Goal: Navigation & Orientation: Go to known website

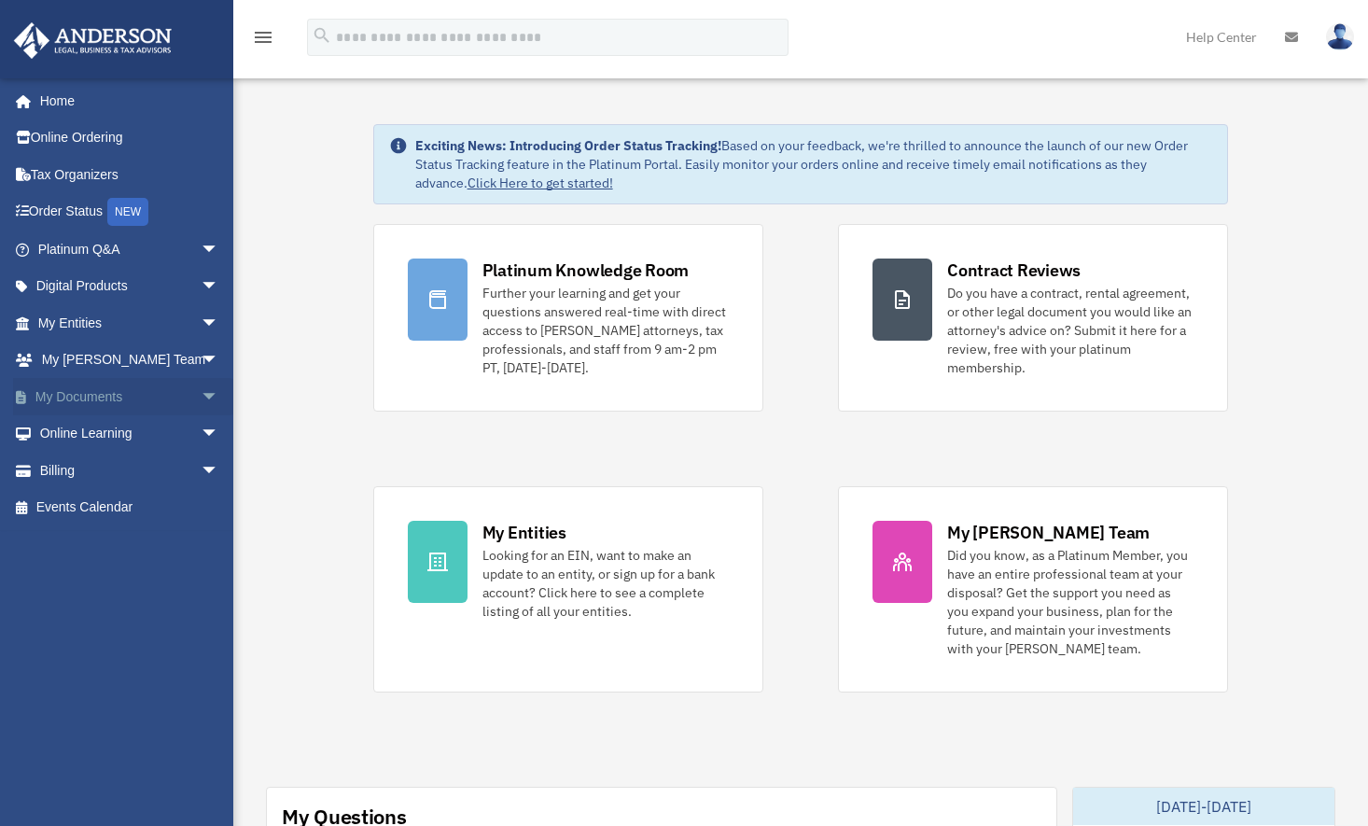
click at [201, 395] on span "arrow_drop_down" at bounding box center [219, 397] width 37 height 38
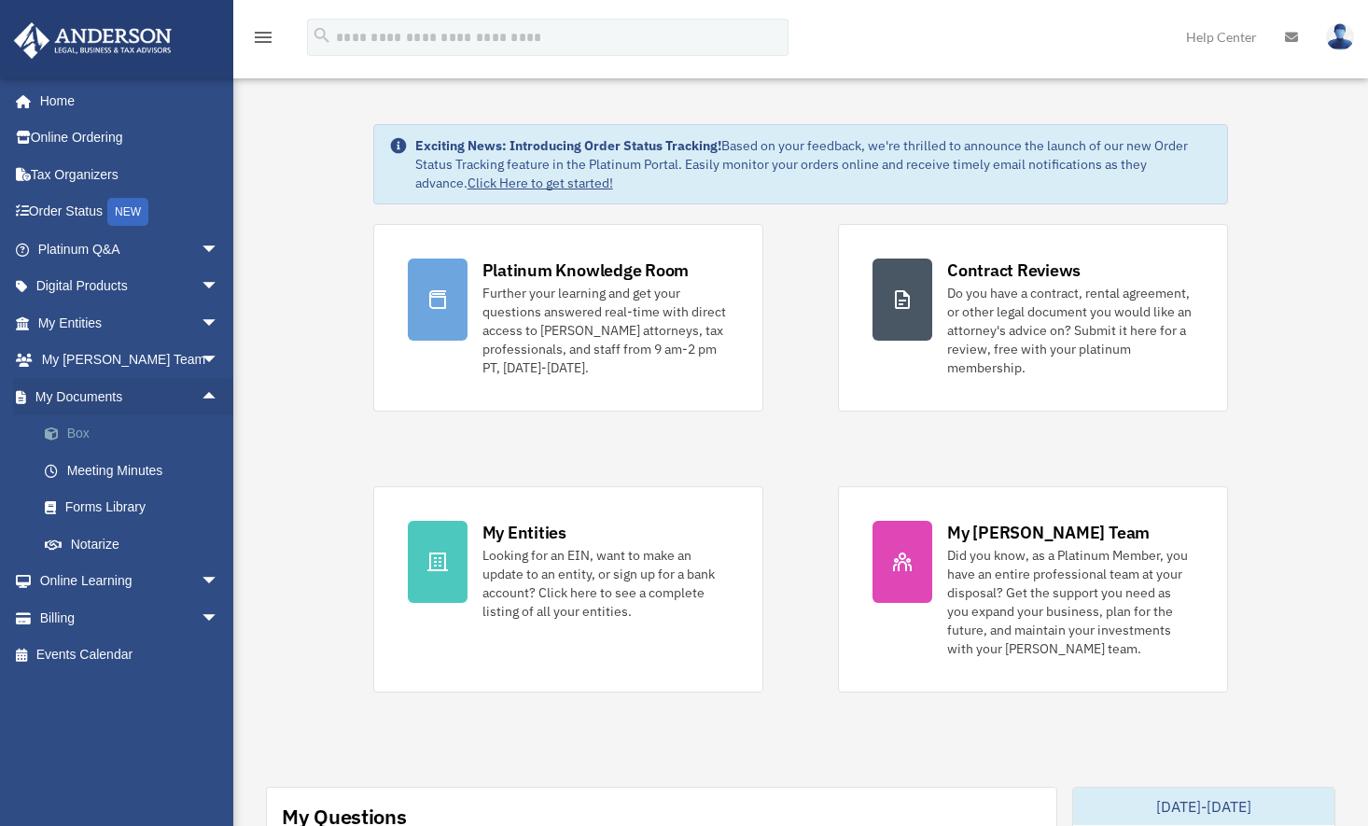
click at [81, 421] on link "Box" at bounding box center [136, 433] width 221 height 37
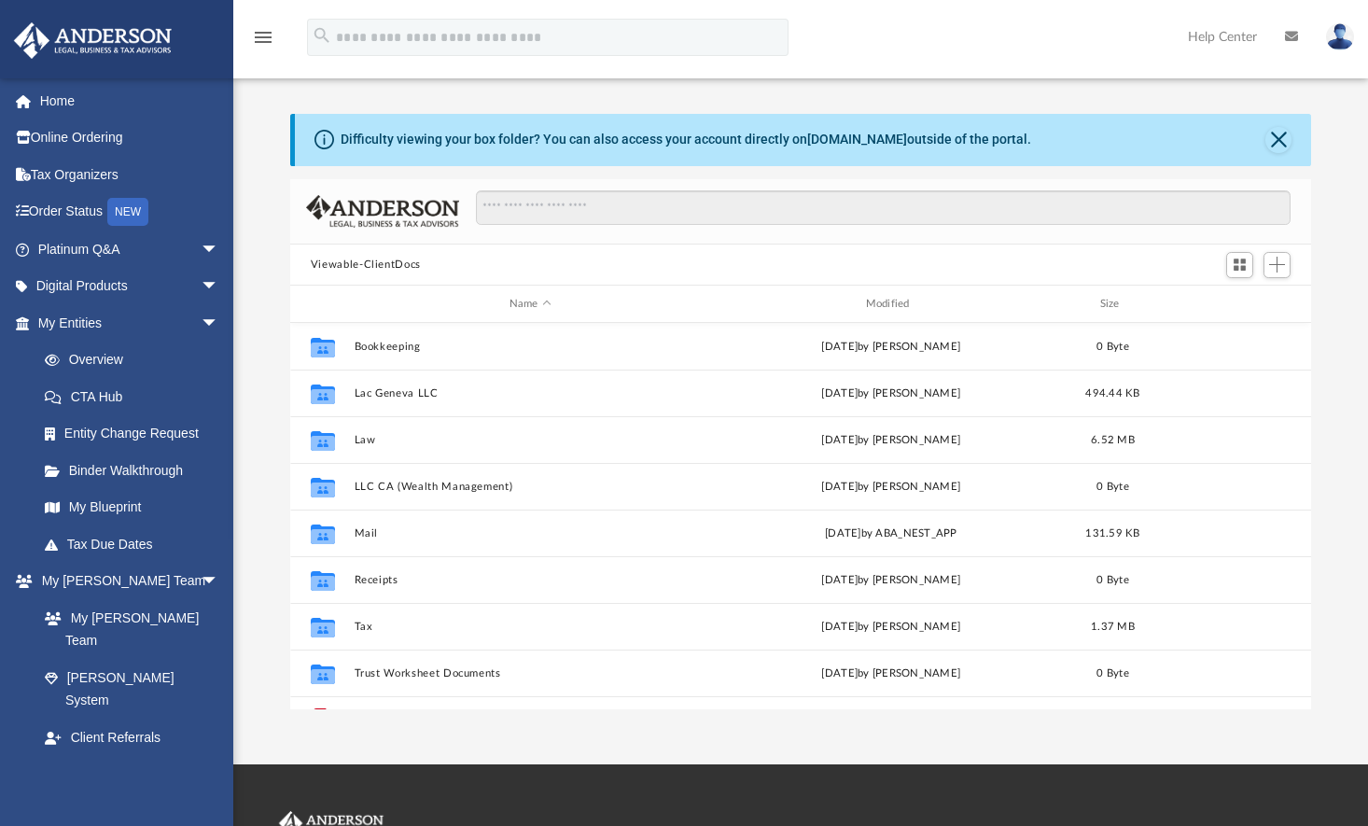
scroll to position [411, 1008]
click at [819, 139] on link "[DOMAIN_NAME]" at bounding box center [857, 139] width 100 height 15
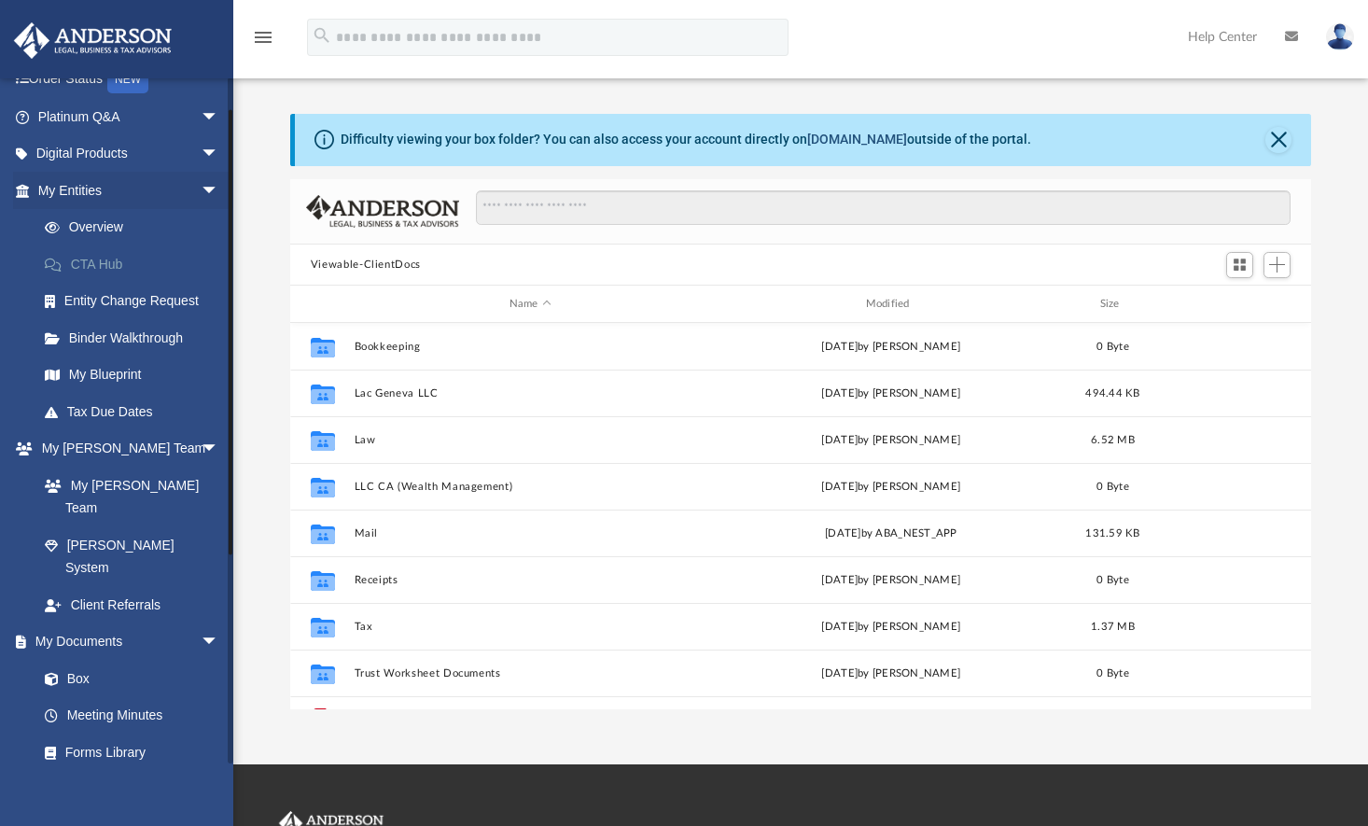
scroll to position [0, 0]
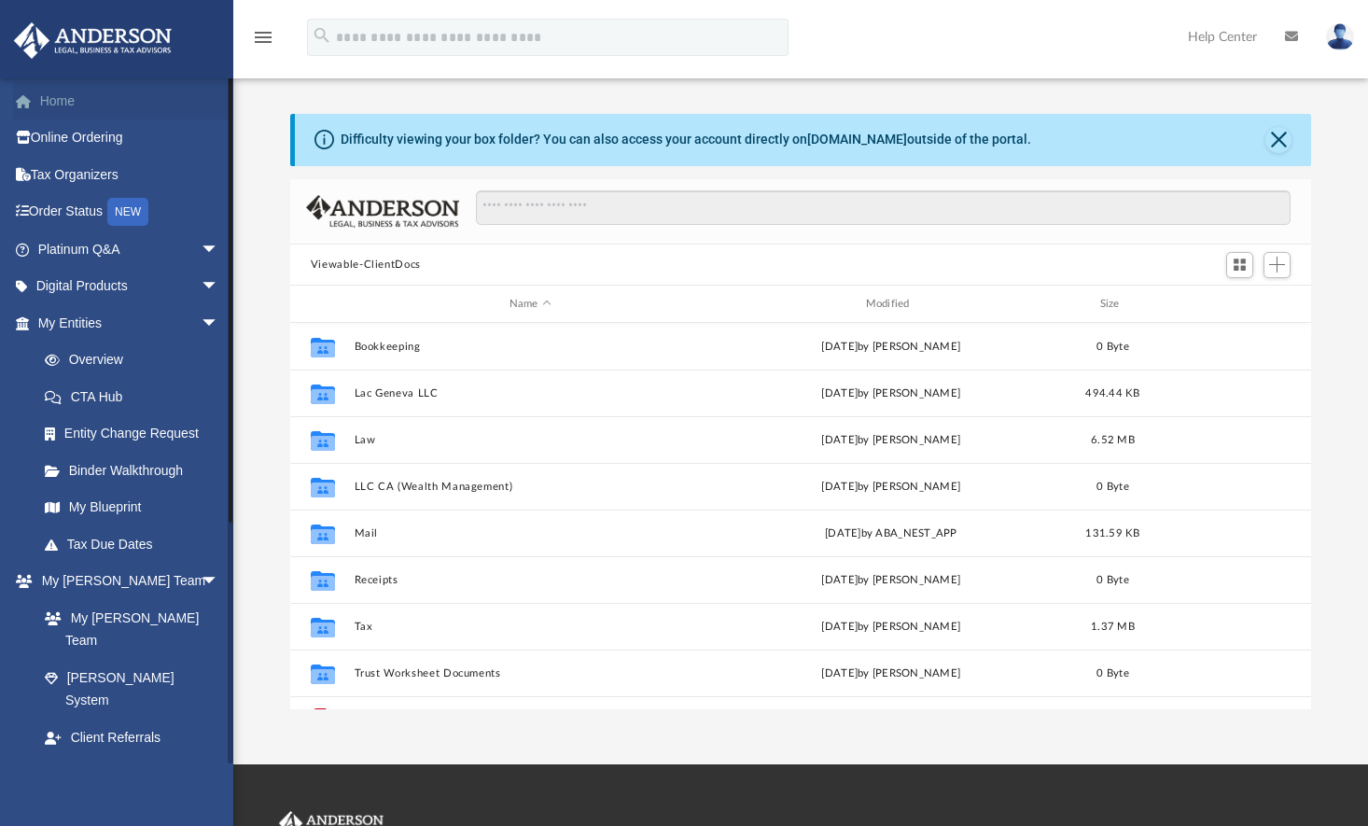
click at [62, 106] on link "Home" at bounding box center [130, 100] width 234 height 37
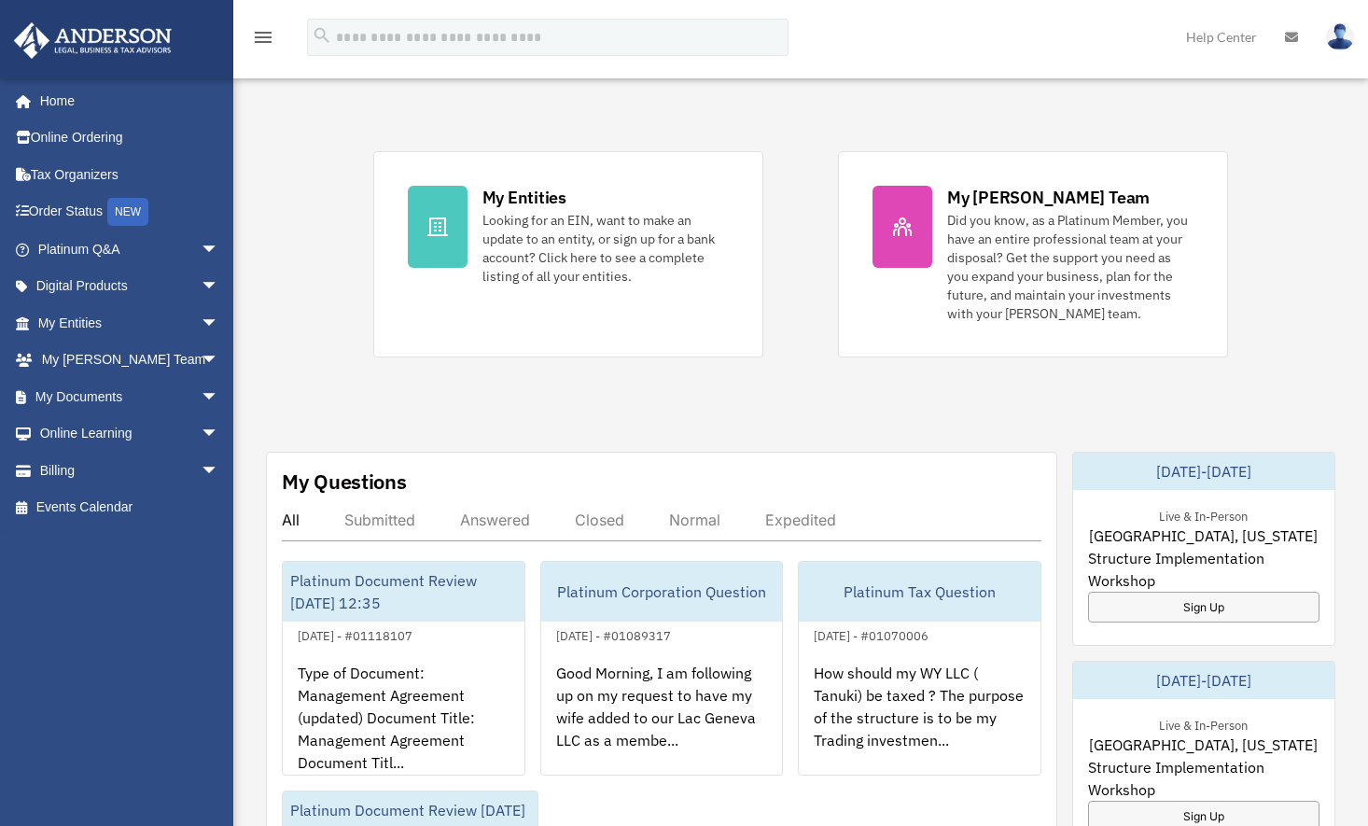
scroll to position [467, 0]
